Goal: Transaction & Acquisition: Purchase product/service

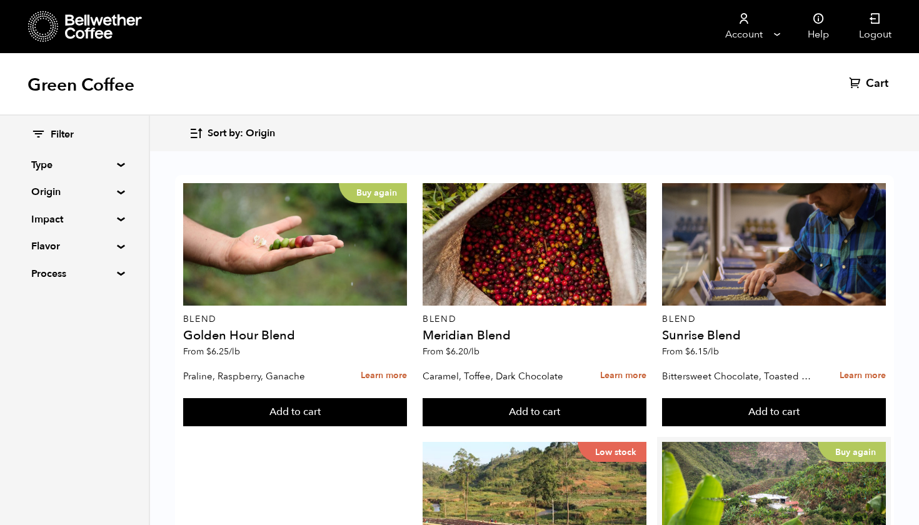
scroll to position [338, 0]
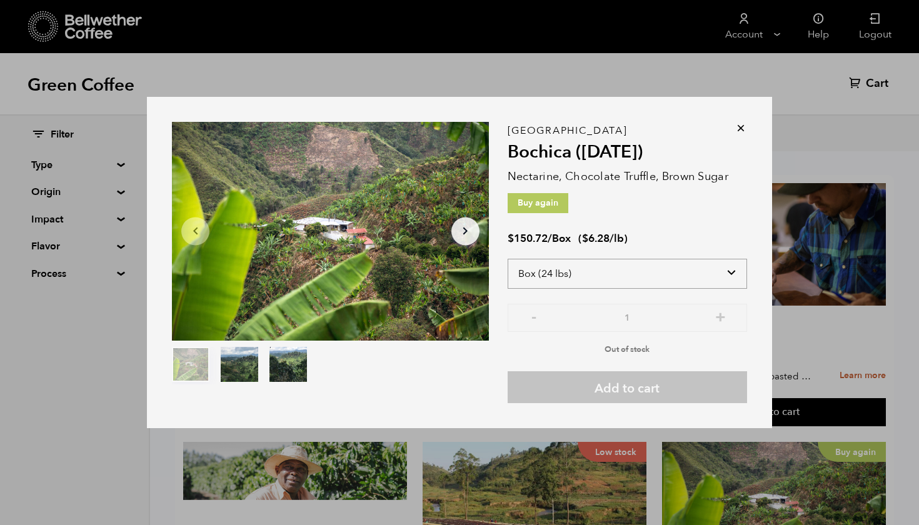
select select "bag"
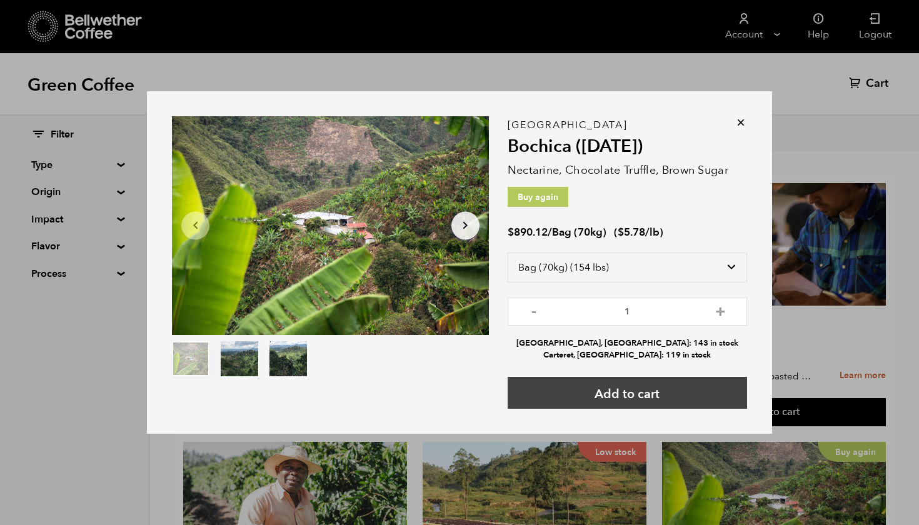
click at [600, 386] on button "Add to cart" at bounding box center [627, 393] width 239 height 32
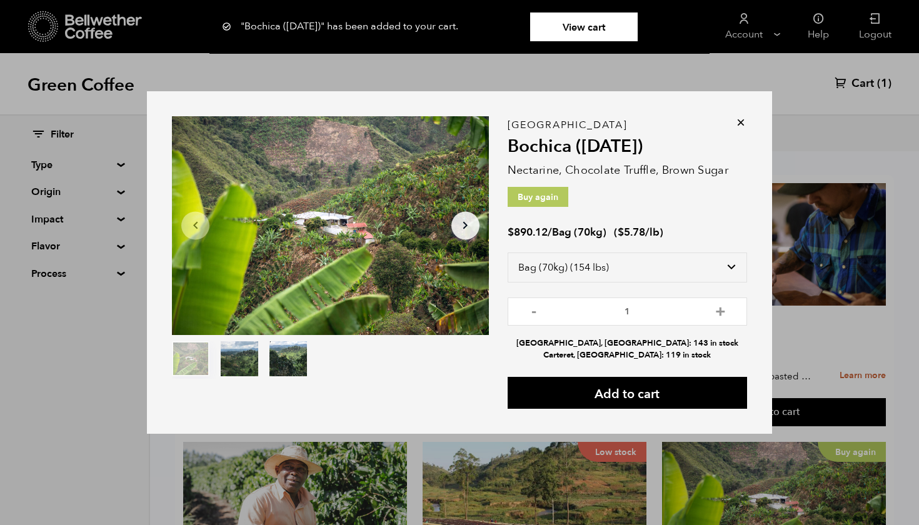
click at [593, 40] on link "View cart" at bounding box center [584, 27] width 108 height 29
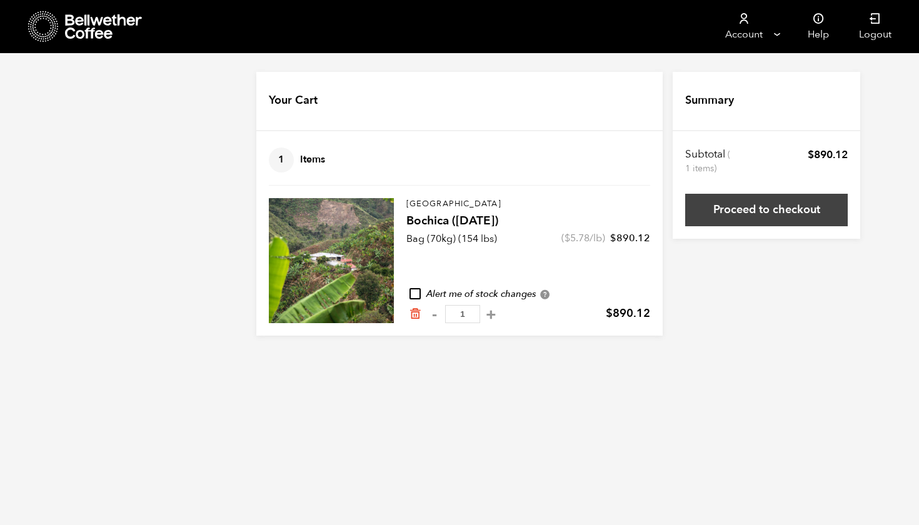
click at [721, 206] on link "Proceed to checkout" at bounding box center [766, 210] width 163 height 33
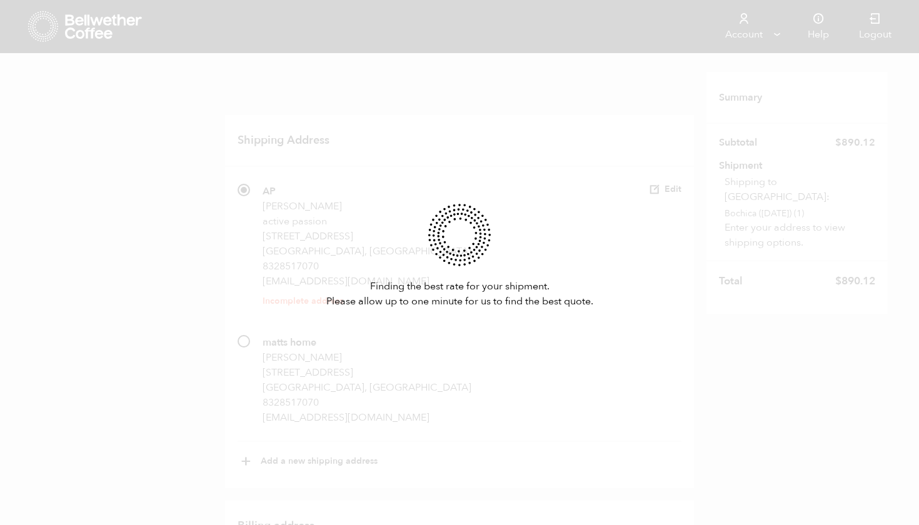
scroll to position [31, 0]
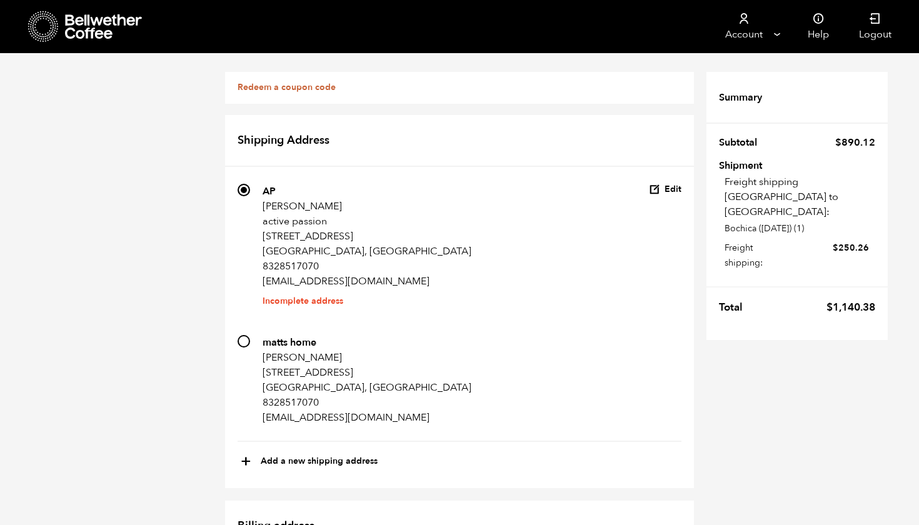
click at [638, 53] on nav "Account Manage Orders Payment methods Documents Help Logout" at bounding box center [568, 26] width 676 height 53
